Goal: Transaction & Acquisition: Purchase product/service

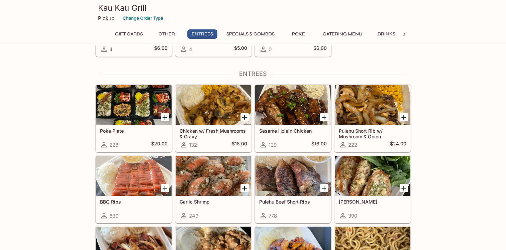
scroll to position [341, 0]
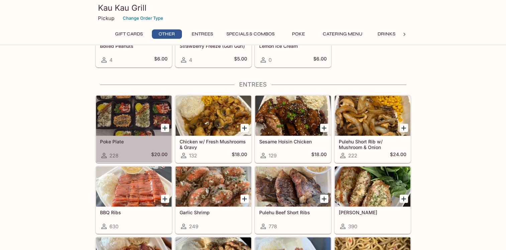
click at [132, 117] on div at bounding box center [134, 116] width 76 height 40
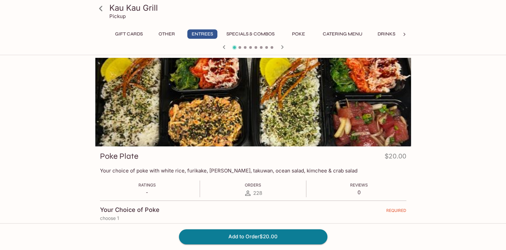
click at [101, 12] on icon at bounding box center [101, 9] width 12 height 12
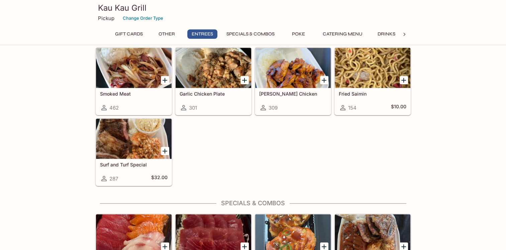
scroll to position [468, 0]
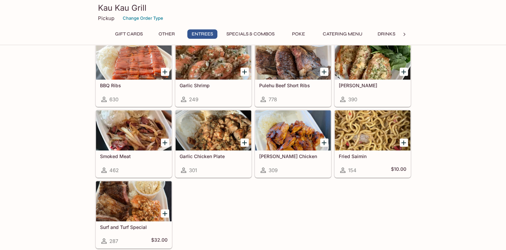
click at [248, 32] on button "Specials & Combos" at bounding box center [250, 33] width 55 height 9
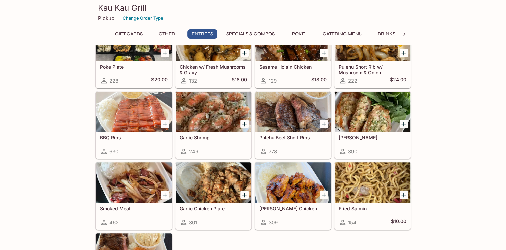
scroll to position [408, 0]
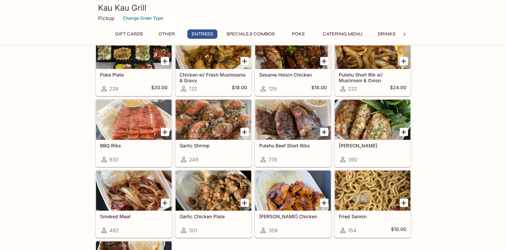
click at [353, 73] on h5 "Pulehu Short Rib w/ Mushroom & Onion" at bounding box center [371, 77] width 67 height 11
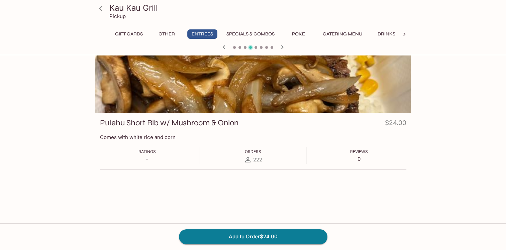
scroll to position [67, 0]
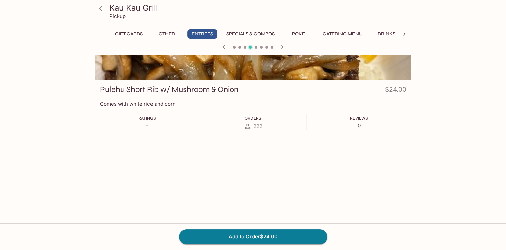
click at [103, 8] on icon at bounding box center [101, 9] width 12 height 12
